Goal: Transaction & Acquisition: Purchase product/service

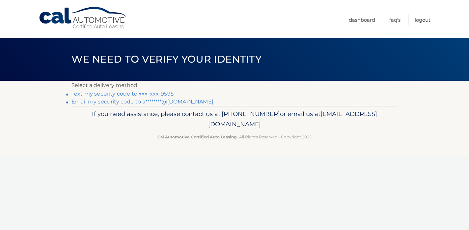
click at [152, 95] on link "Text my security code to xxx-xxx-9595" at bounding box center [122, 94] width 102 height 6
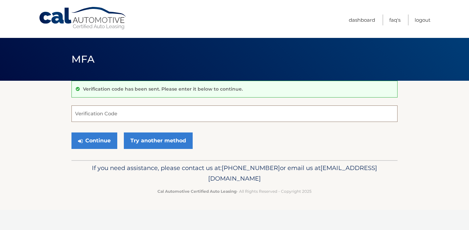
click at [144, 109] on input "Verification Code" at bounding box center [234, 113] width 326 height 16
type input "208541"
click at [71, 132] on button "Continue" at bounding box center [94, 140] width 46 height 16
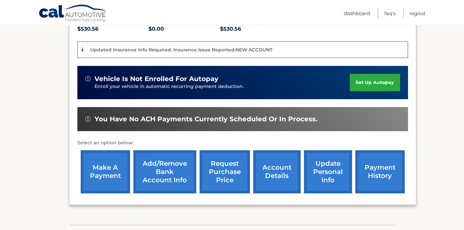
scroll to position [150, 0]
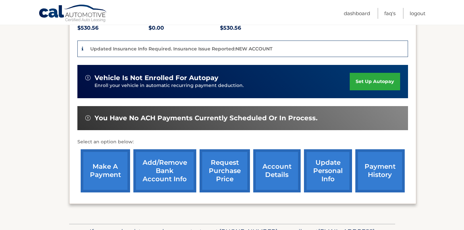
click at [109, 170] on link "make a payment" at bounding box center [105, 170] width 49 height 43
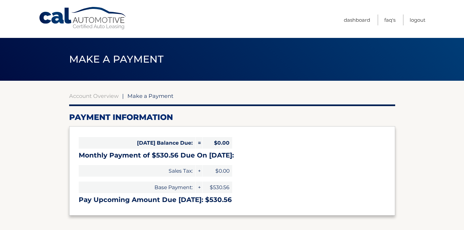
select select "NTE3NTg1ZDEtZDI5MS00ZmE3LWE4NWEtM2VlNTVhNjRkOGVj"
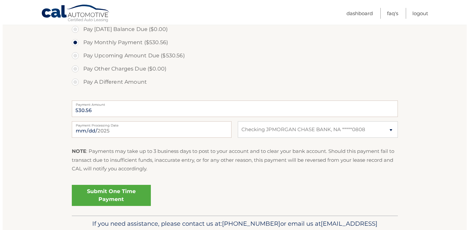
scroll to position [205, 0]
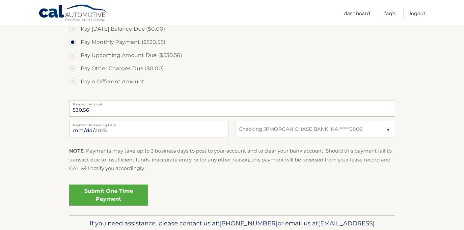
click at [107, 197] on link "Submit One Time Payment" at bounding box center [108, 194] width 79 height 21
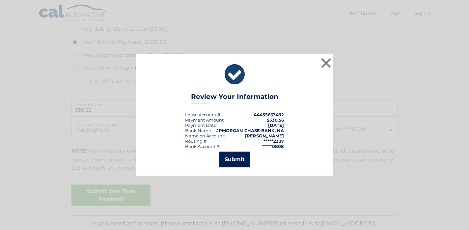
click at [234, 163] on button "Submit" at bounding box center [234, 159] width 31 height 16
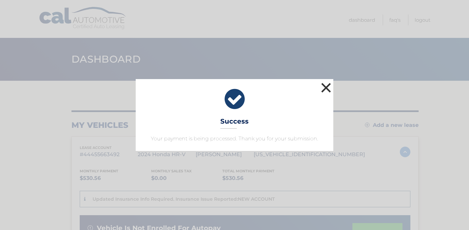
click at [327, 91] on button "×" at bounding box center [325, 87] width 13 height 13
